Goal: Task Accomplishment & Management: Manage account settings

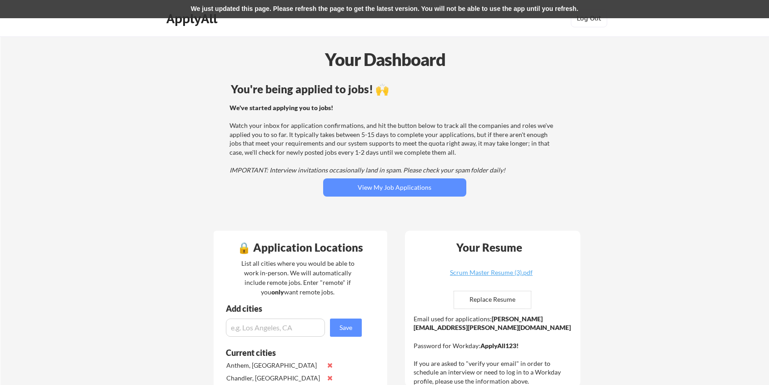
click at [483, 106] on div "We've started applying you to jobs! Watch your inbox for application confirmati…" at bounding box center [394, 138] width 328 height 71
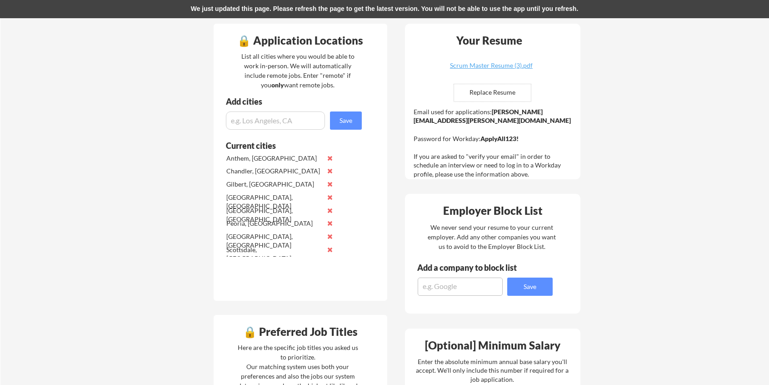
scroll to position [206, 0]
drag, startPoint x: 228, startPoint y: 157, endPoint x: 245, endPoint y: 162, distance: 17.1
click at [245, 162] on div "Anthem, [GEOGRAPHIC_DATA]" at bounding box center [274, 159] width 96 height 9
click at [249, 175] on div "Chandler, [GEOGRAPHIC_DATA]" at bounding box center [274, 171] width 96 height 9
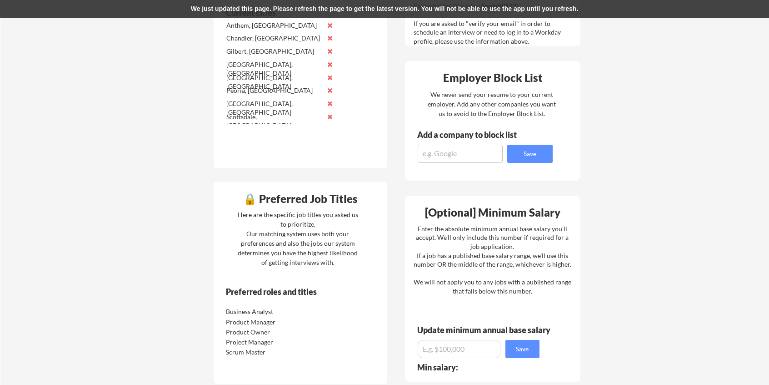
scroll to position [437, 0]
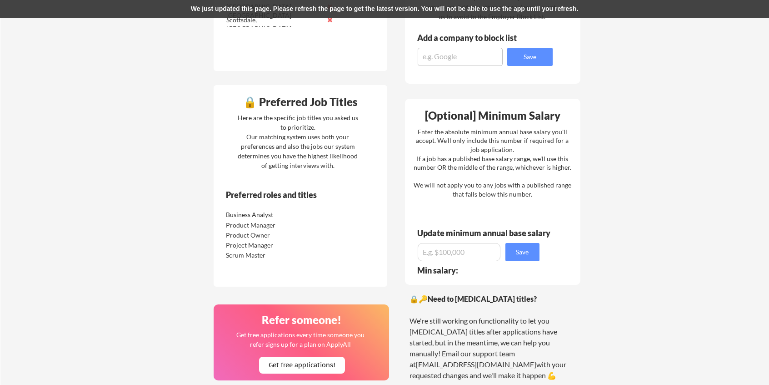
click at [469, 237] on div "Update minimum annual base salary" at bounding box center [485, 233] width 136 height 8
click at [475, 257] on input "input" at bounding box center [459, 252] width 83 height 18
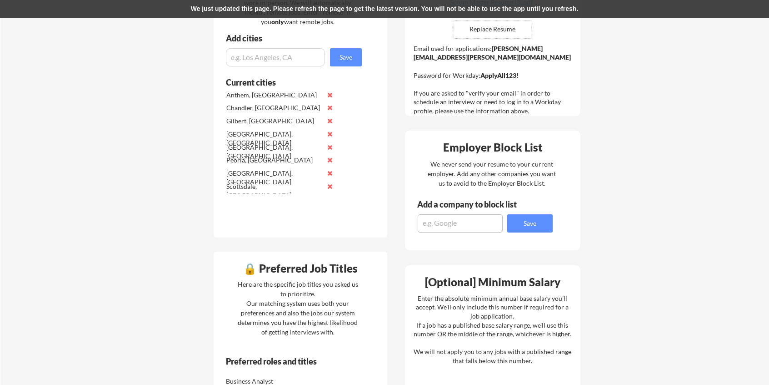
scroll to position [272, 0]
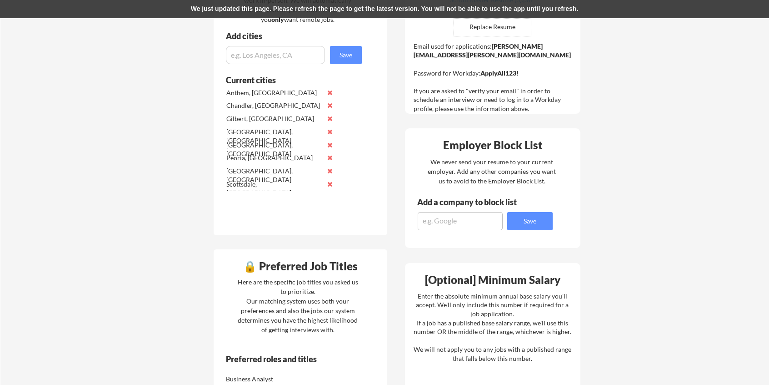
click at [457, 216] on textarea at bounding box center [460, 221] width 85 height 18
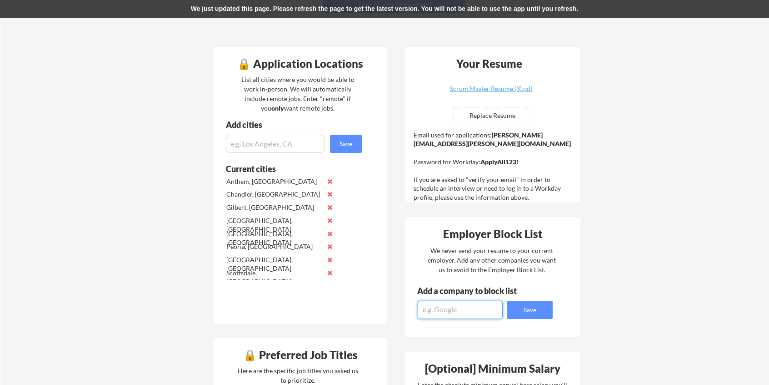
scroll to position [183, 0]
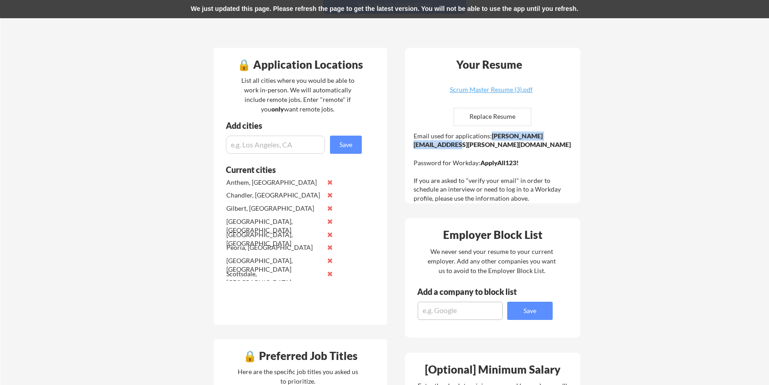
drag, startPoint x: 490, startPoint y: 136, endPoint x: 569, endPoint y: 140, distance: 79.7
click at [569, 140] on div "Email used for applications: [PERSON_NAME][EMAIL_ADDRESS][PERSON_NAME][DOMAIN_N…" at bounding box center [494, 166] width 161 height 71
click at [563, 151] on div "Email used for applications: [PERSON_NAME][EMAIL_ADDRESS][PERSON_NAME][DOMAIN_N…" at bounding box center [494, 166] width 161 height 71
drag, startPoint x: 441, startPoint y: 156, endPoint x: 478, endPoint y: 149, distance: 37.8
click at [478, 149] on div "Email used for applications: [PERSON_NAME][EMAIL_ADDRESS][PERSON_NAME][DOMAIN_N…" at bounding box center [494, 166] width 161 height 71
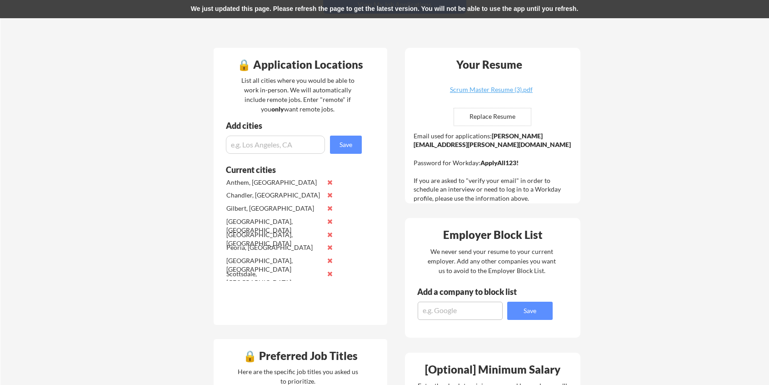
click at [554, 150] on div "Email used for applications: [PERSON_NAME][EMAIL_ADDRESS][PERSON_NAME][DOMAIN_N…" at bounding box center [494, 166] width 161 height 71
drag, startPoint x: 527, startPoint y: 155, endPoint x: 480, endPoint y: 154, distance: 47.3
click at [480, 154] on div "Email used for applications: [PERSON_NAME][EMAIL_ADDRESS][PERSON_NAME][DOMAIN_N…" at bounding box center [494, 166] width 161 height 71
click at [556, 166] on div "Email used for applications: [PERSON_NAME][EMAIL_ADDRESS][PERSON_NAME][DOMAIN_N…" at bounding box center [494, 166] width 161 height 71
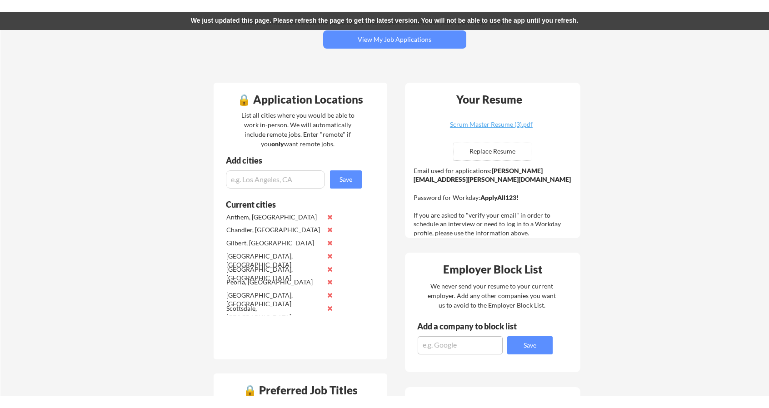
scroll to position [159, 0]
